Goal: Find specific page/section: Find specific page/section

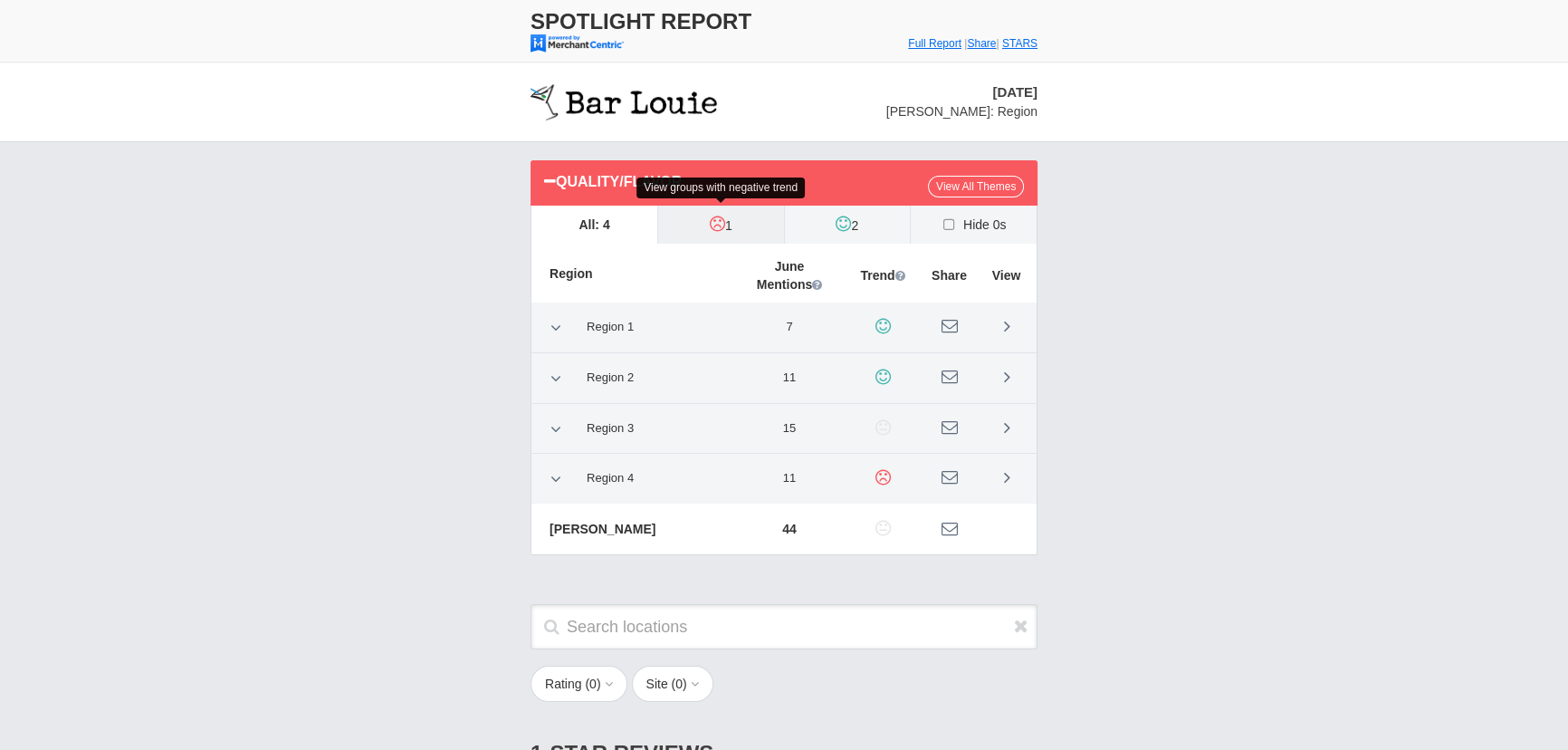
click at [717, 229] on icon at bounding box center [717, 223] width 15 height 18
click at [0, 0] on input "1" at bounding box center [0, 0] width 0 height 0
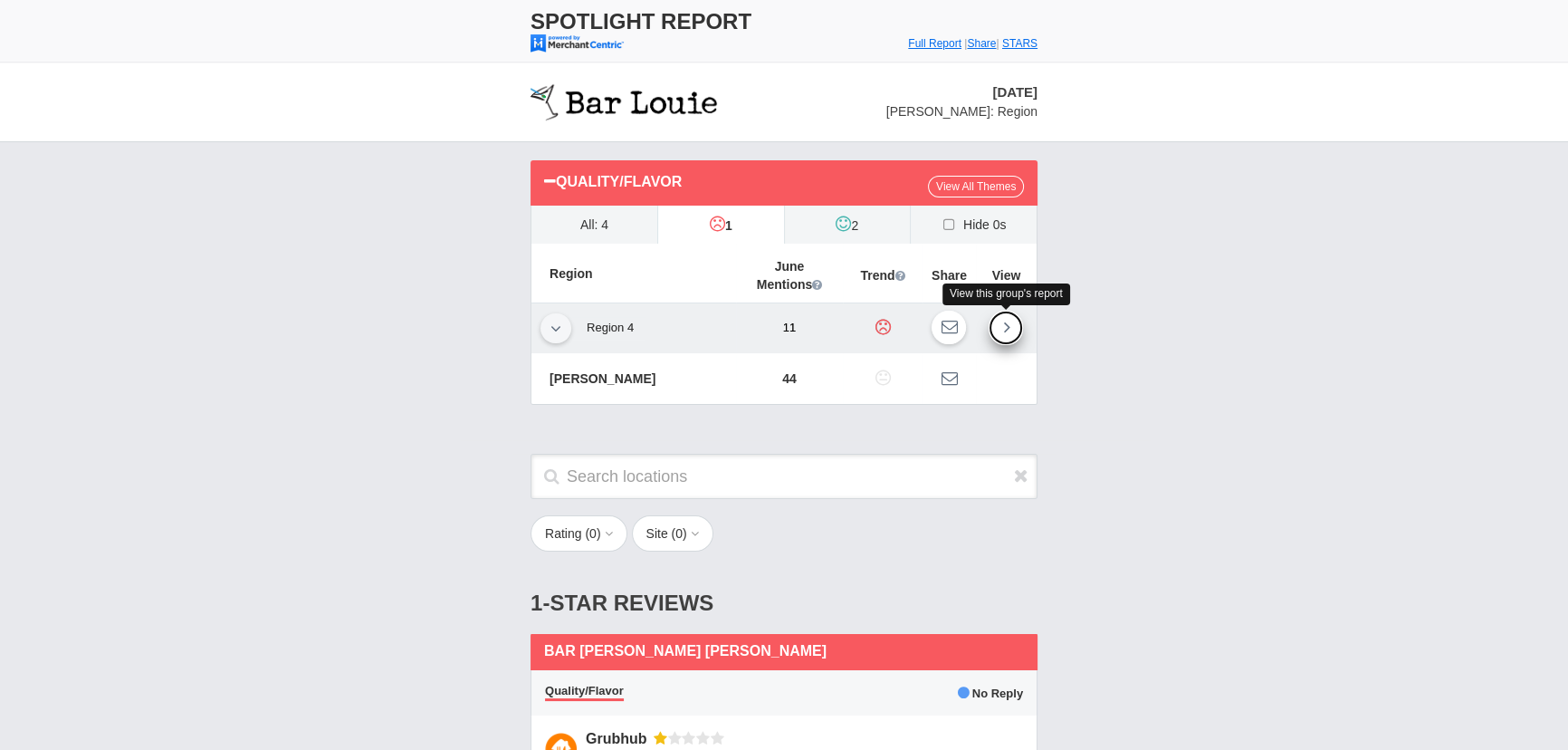
click at [1011, 321] on link at bounding box center [1005, 328] width 34 height 34
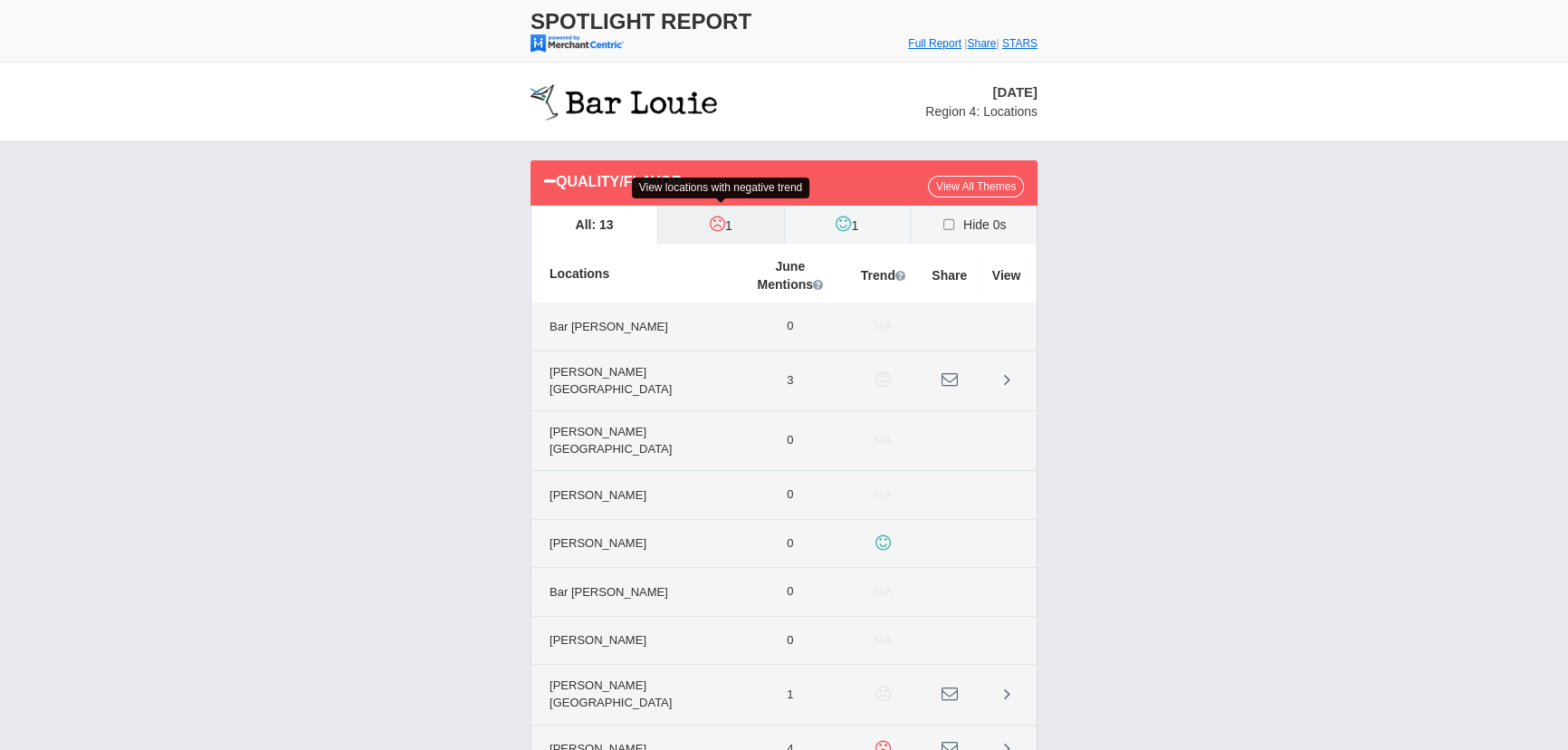
click at [719, 221] on icon at bounding box center [717, 223] width 15 height 18
click at [0, 0] on input "1" at bounding box center [0, 0] width 0 height 0
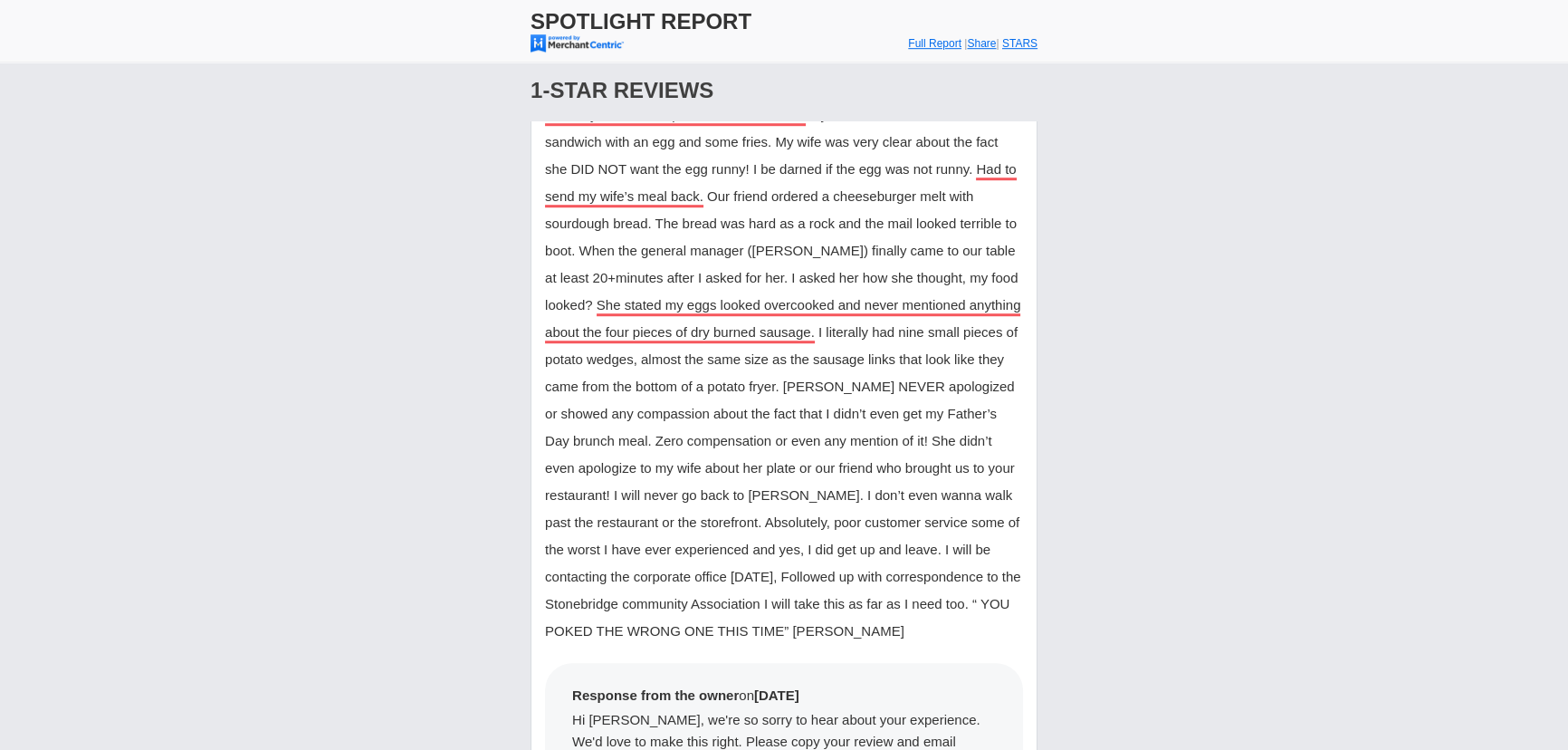
scroll to position [1400, 0]
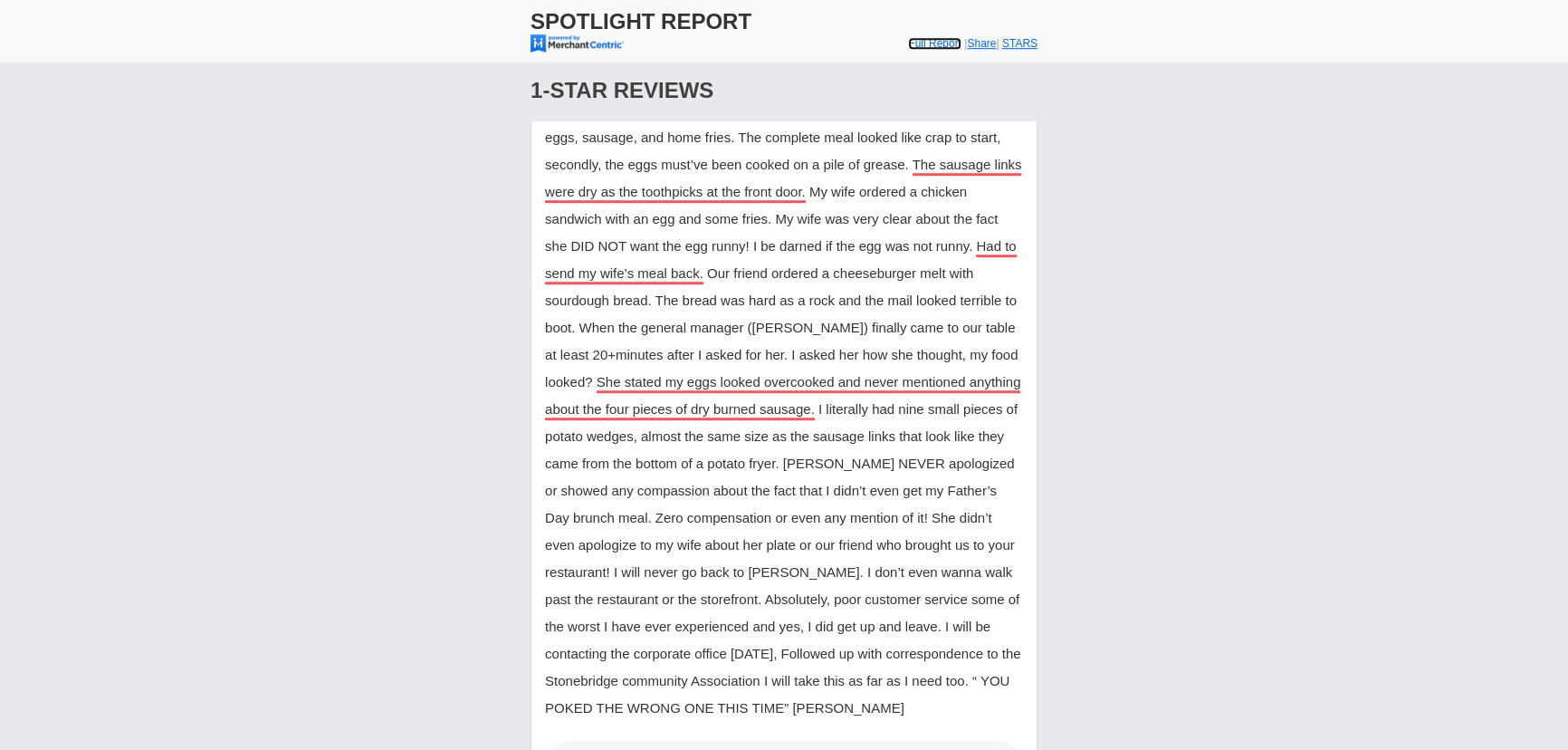
click at [908, 43] on font "Full Report" at bounding box center [935, 43] width 54 height 12
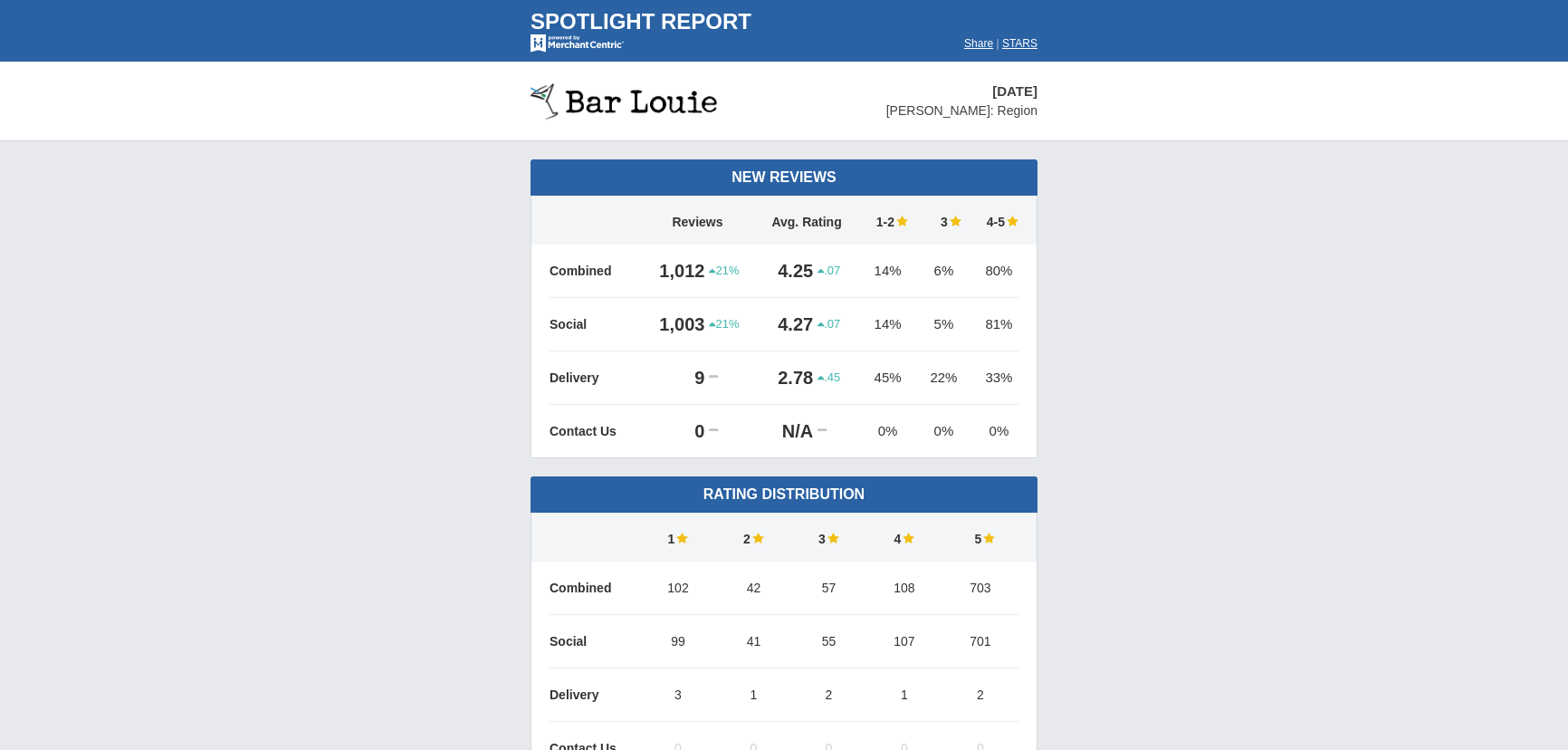
scroll to position [1070, 0]
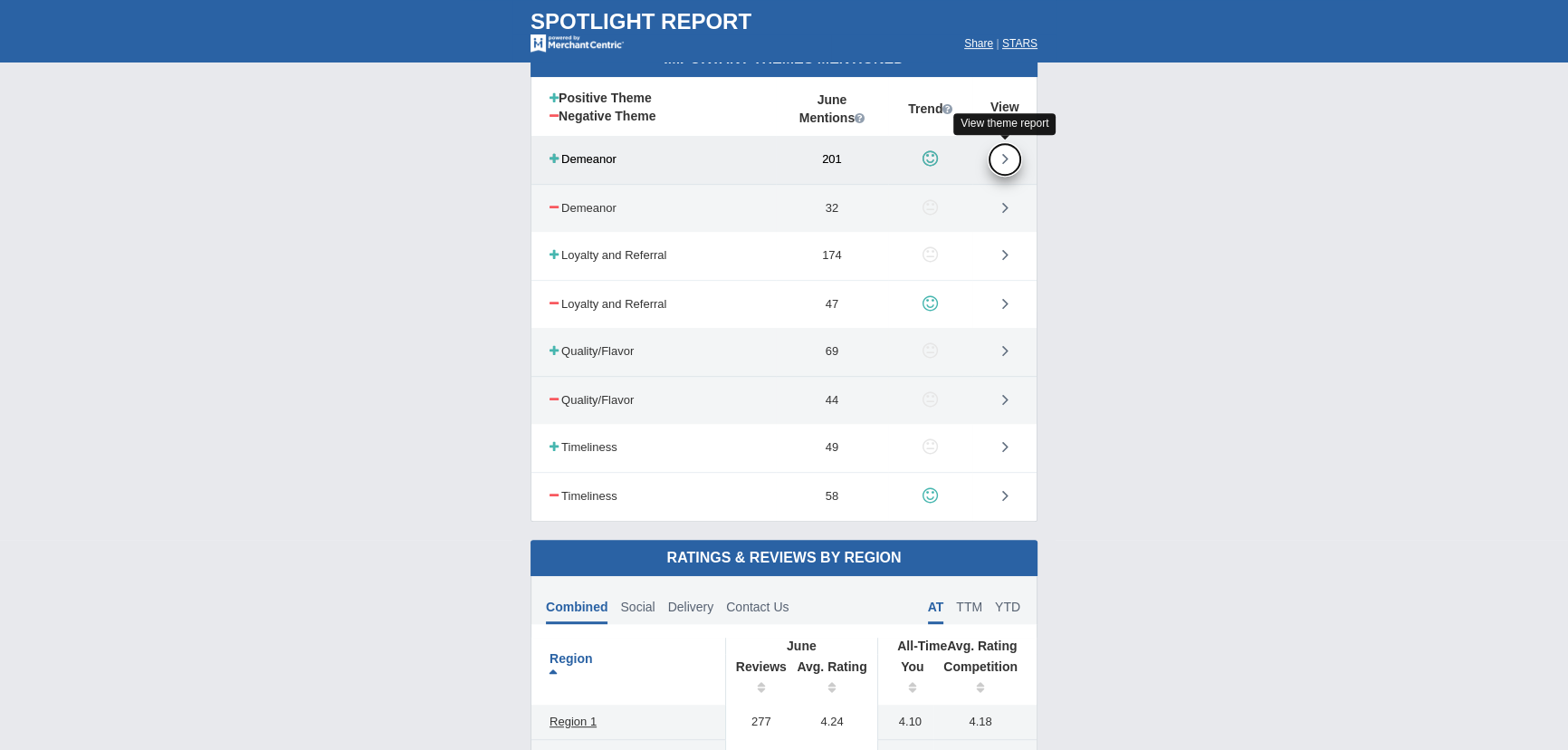
click at [1005, 151] on icon at bounding box center [1005, 158] width 7 height 18
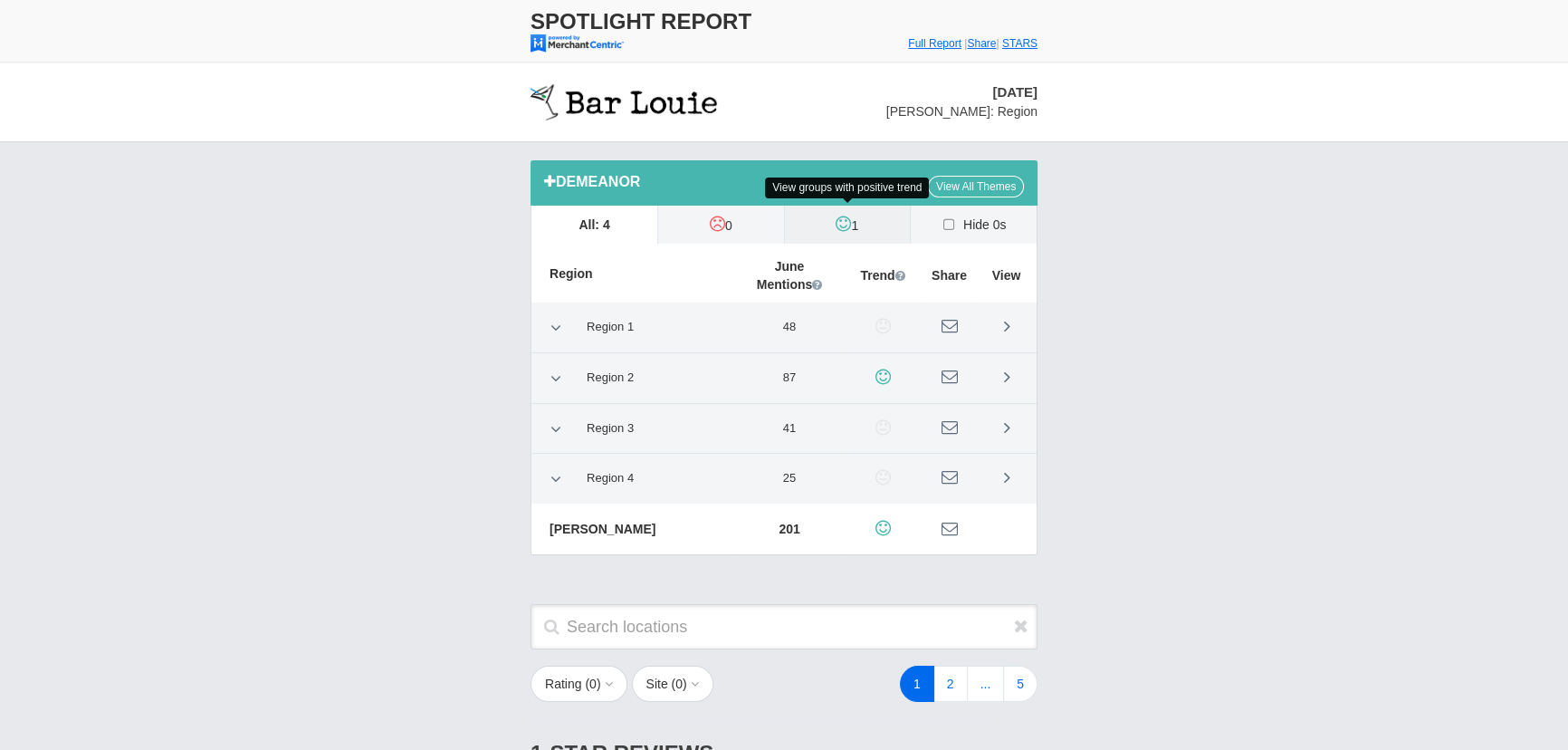
click at [855, 228] on label "1" at bounding box center [848, 225] width 126 height 38
click at [0, 0] on input "1" at bounding box center [0, 0] width 0 height 0
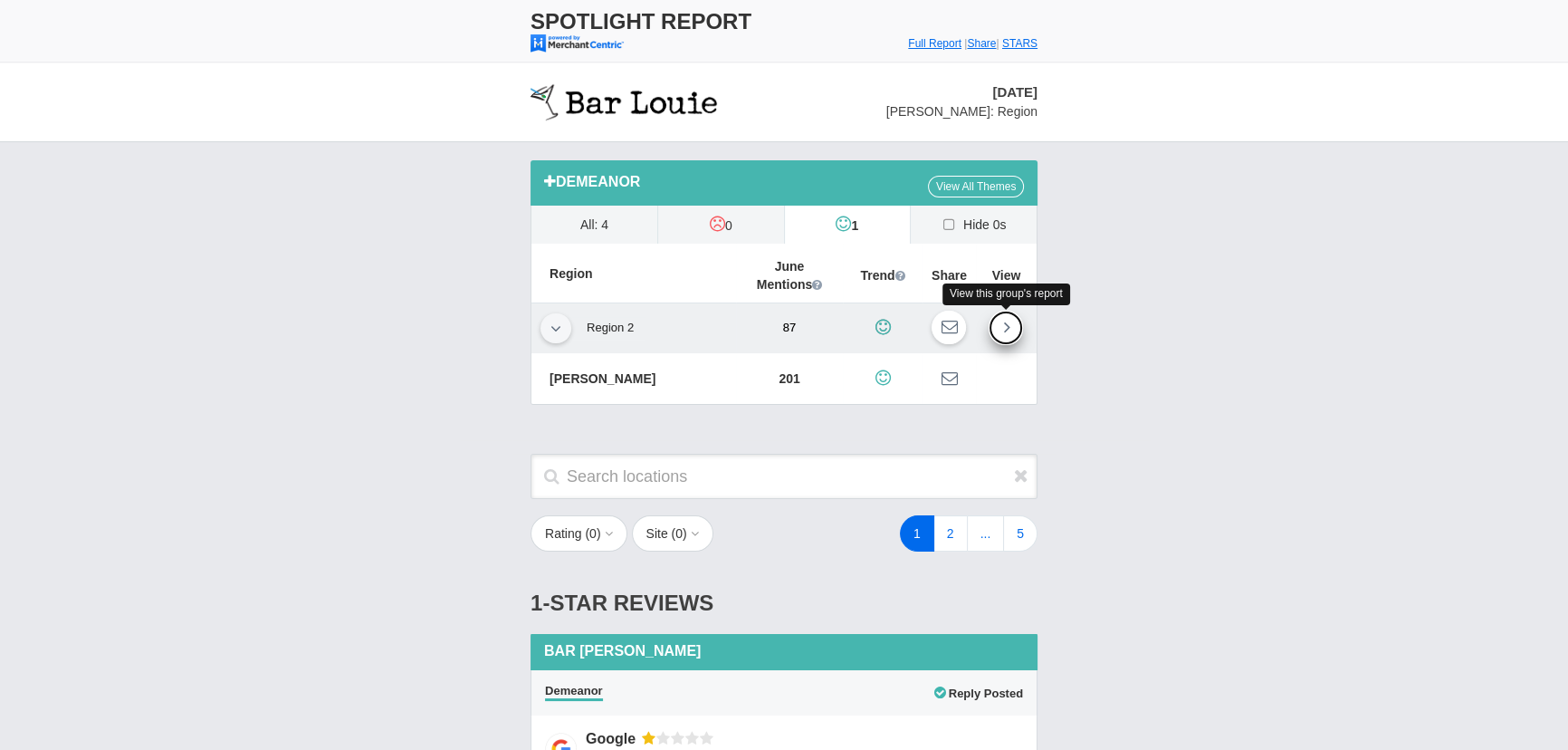
click at [1005, 328] on icon at bounding box center [1006, 327] width 7 height 18
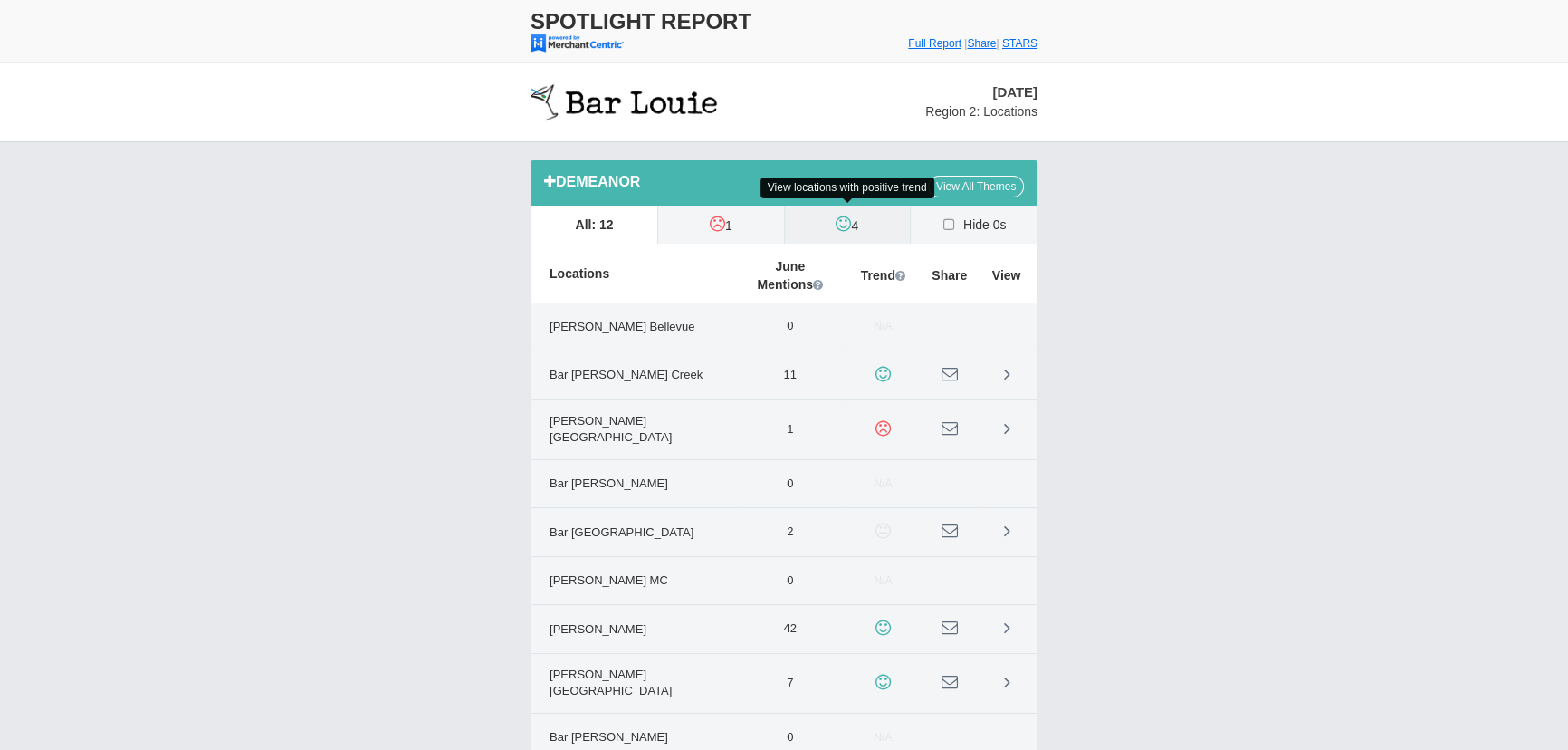
click at [832, 214] on label "4" at bounding box center [848, 225] width 126 height 38
click at [0, 0] on input "4" at bounding box center [0, 0] width 0 height 0
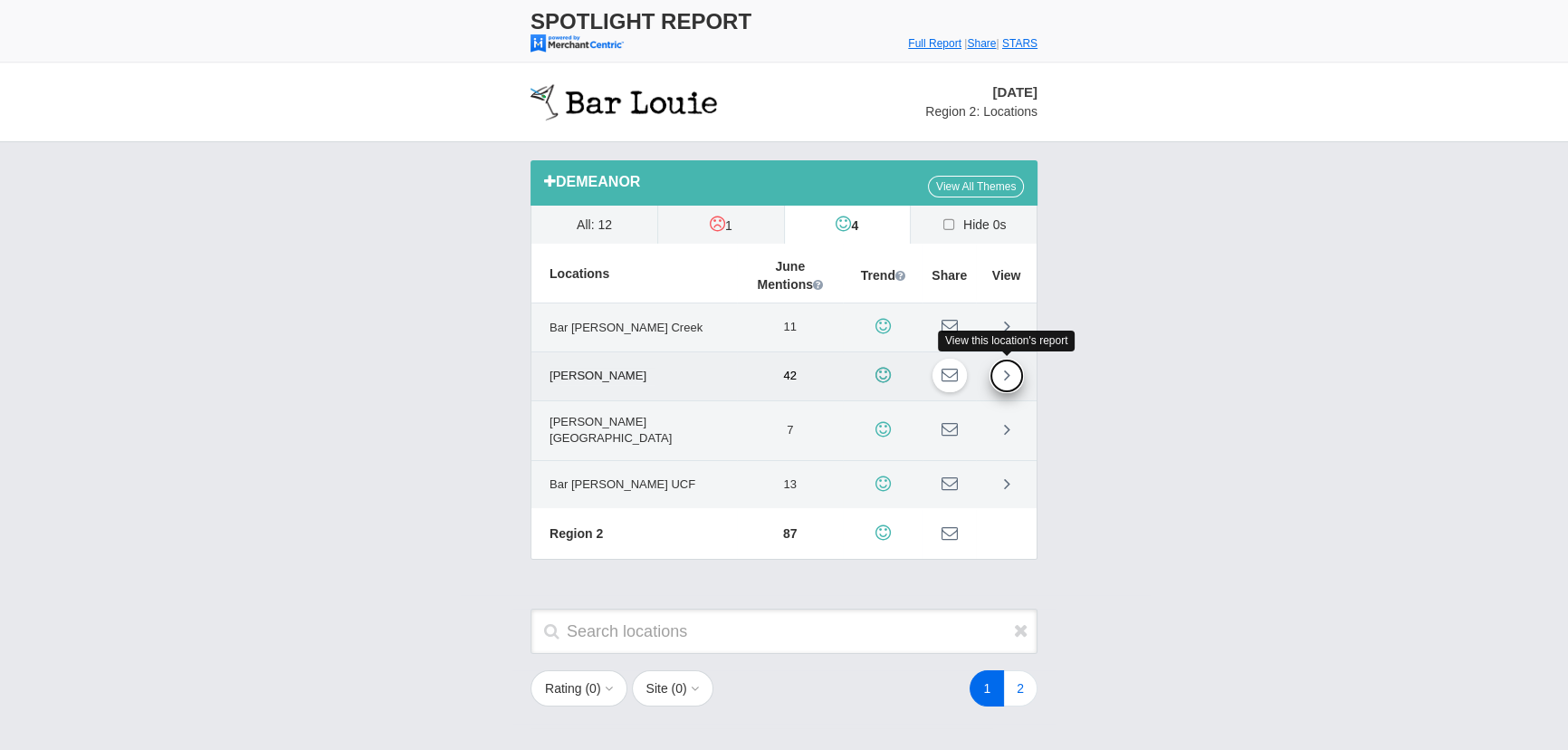
click at [1002, 376] on link at bounding box center [1006, 376] width 34 height 34
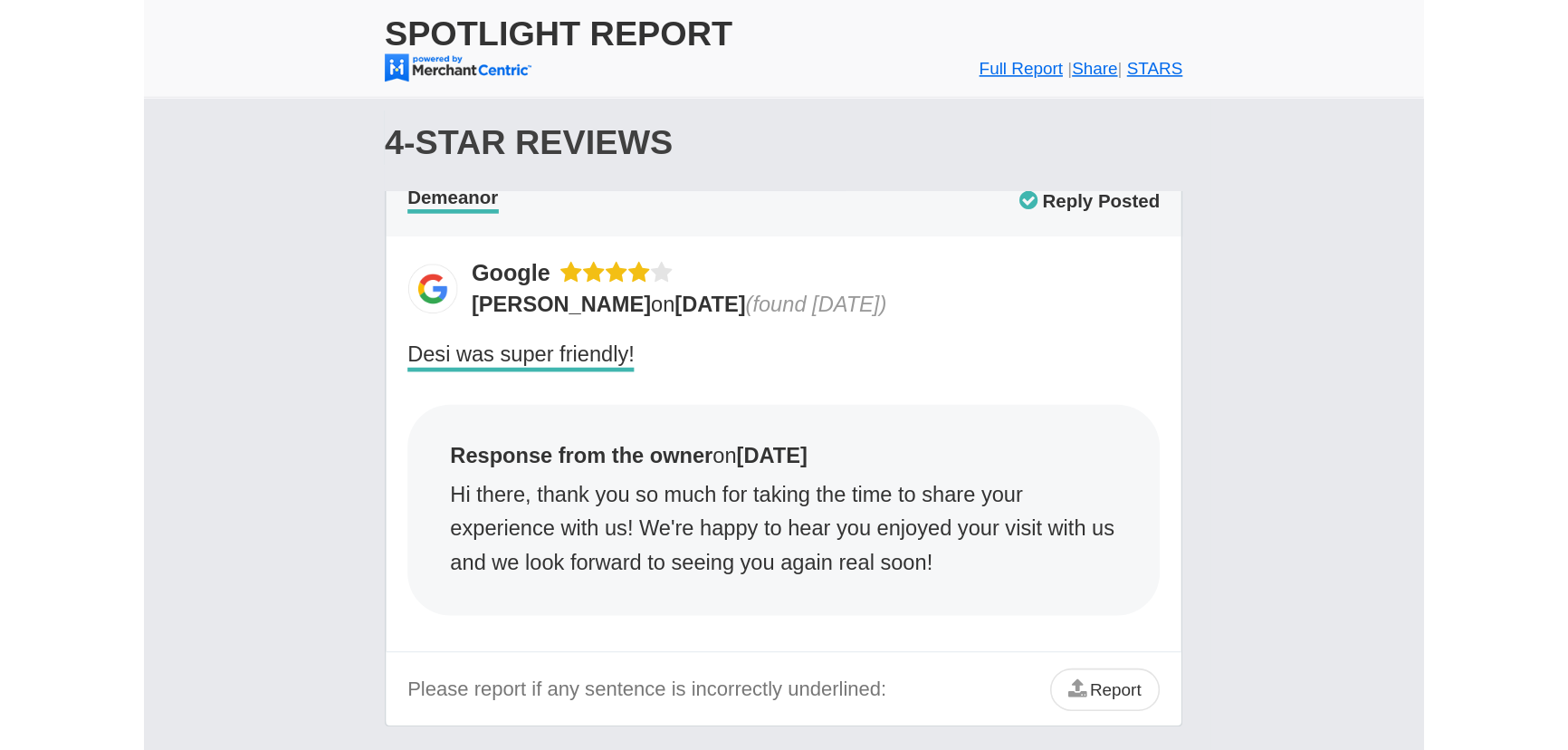
scroll to position [1070, 0]
